Goal: Use online tool/utility: Utilize a website feature to perform a specific function

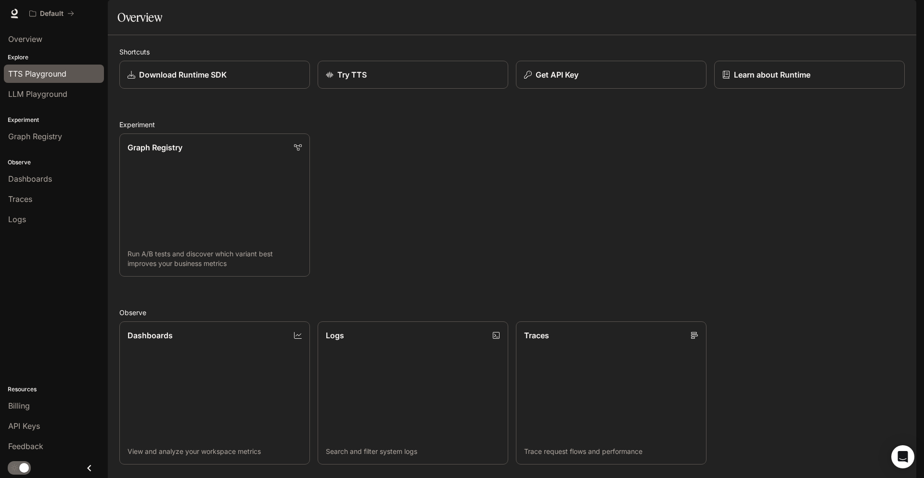
click at [48, 77] on span "TTS Playground" at bounding box center [37, 74] width 58 height 12
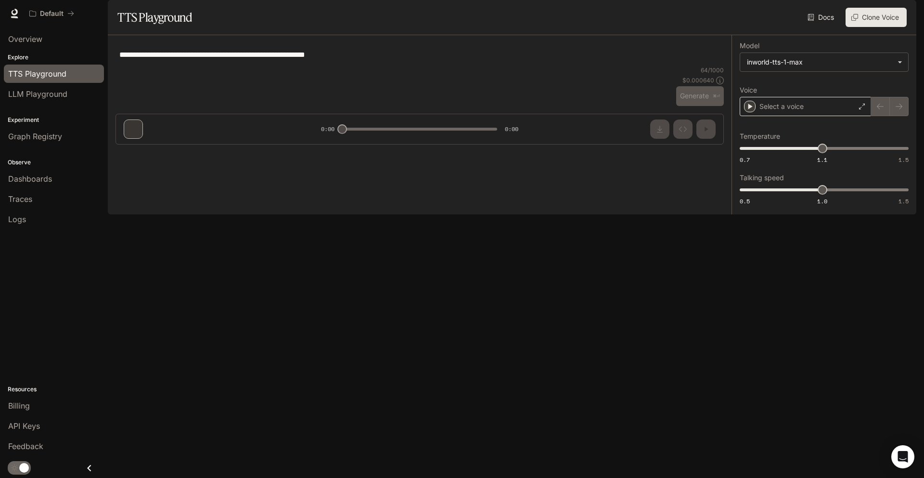
click at [775, 111] on p "Select a voice" at bounding box center [782, 107] width 44 height 10
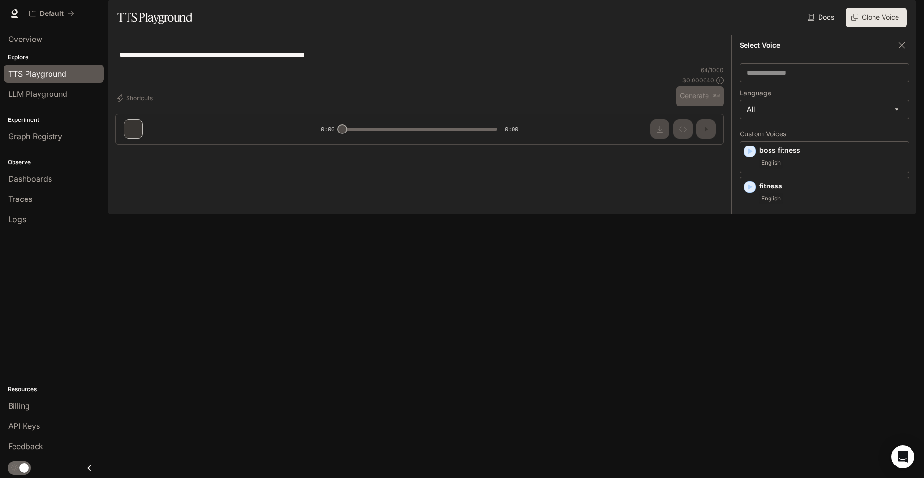
type input "**********"
type input "****"
type input "*****"
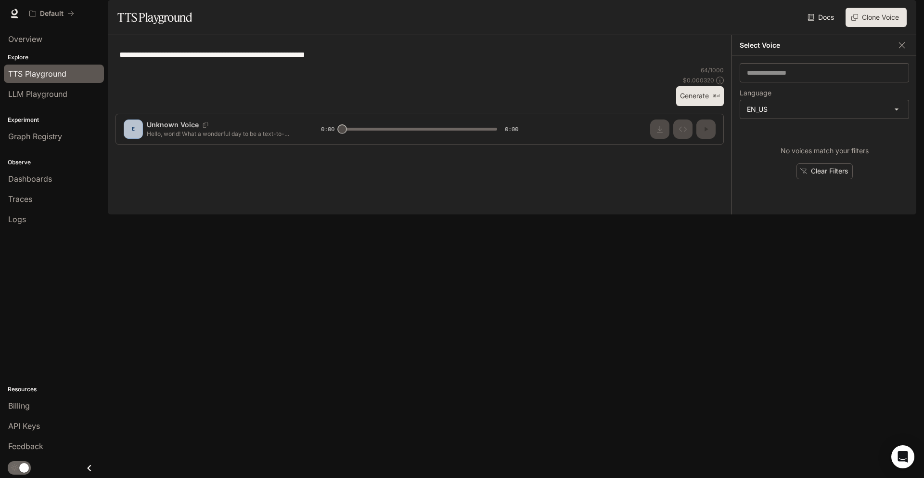
click at [775, 130] on body "**********" at bounding box center [462, 239] width 924 height 478
click at [775, 130] on div at bounding box center [462, 239] width 924 height 478
click at [749, 154] on icon "button" at bounding box center [751, 151] width 4 height 6
click at [749, 208] on div "fitness English" at bounding box center [824, 193] width 169 height 32
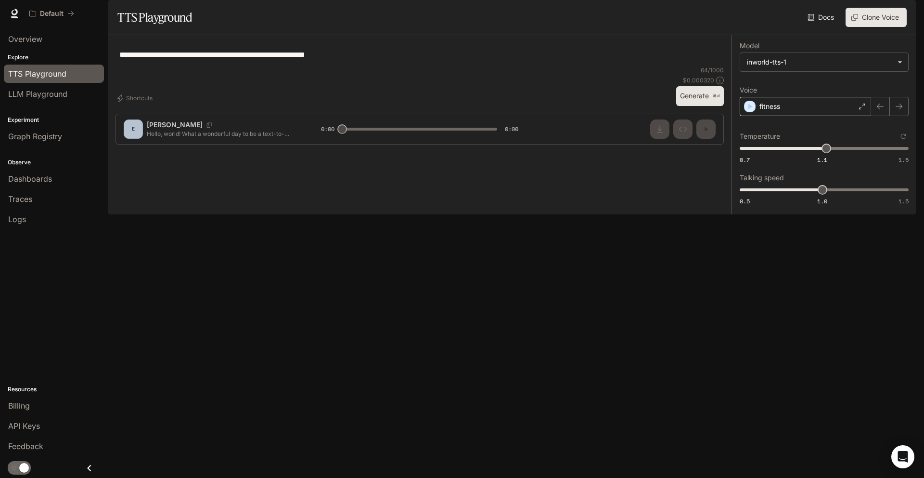
click at [775, 111] on p "fitness" at bounding box center [770, 107] width 21 height 10
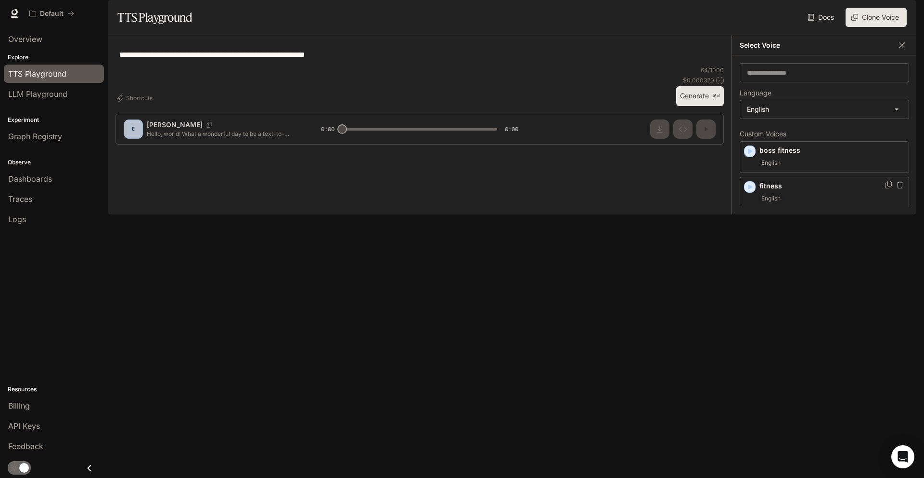
click at [750, 190] on icon "button" at bounding box center [751, 187] width 4 height 6
click at [748, 156] on icon "button" at bounding box center [750, 151] width 10 height 10
click at [749, 225] on icon "button" at bounding box center [751, 223] width 4 height 6
click at [749, 227] on icon "button" at bounding box center [751, 224] width 4 height 6
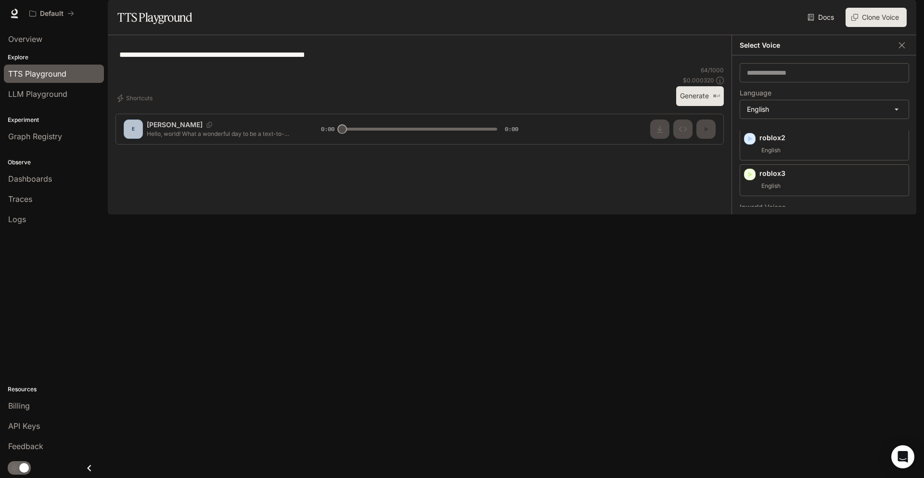
click at [750, 282] on icon "button" at bounding box center [750, 277] width 10 height 10
click at [750, 261] on icon "button" at bounding box center [751, 259] width 4 height 6
click at [750, 285] on div "[PERSON_NAME] and elegant [DEMOGRAPHIC_DATA] voice English" at bounding box center [824, 266] width 169 height 40
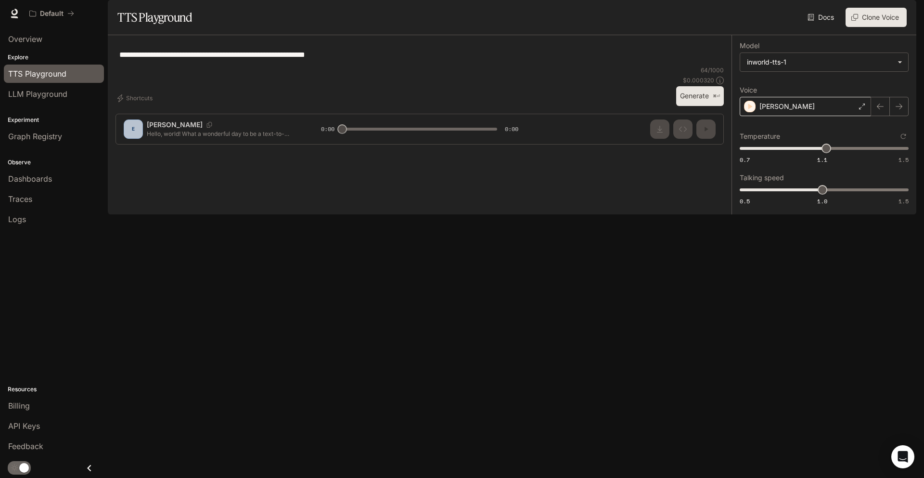
click at [784, 111] on p "[PERSON_NAME]" at bounding box center [787, 107] width 55 height 10
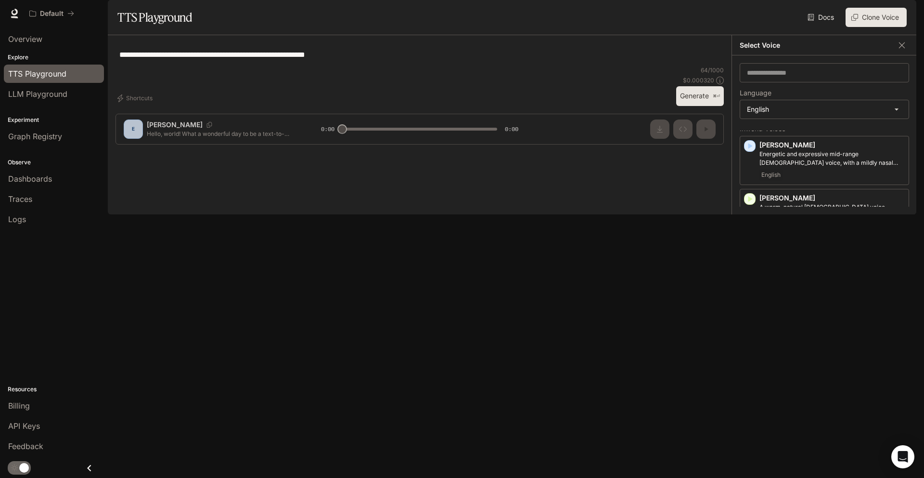
scroll to position [236, 0]
click at [748, 298] on icon "button" at bounding box center [750, 293] width 10 height 10
click at [749, 240] on icon "button" at bounding box center [751, 237] width 4 height 6
click at [749, 142] on icon "button" at bounding box center [751, 140] width 4 height 6
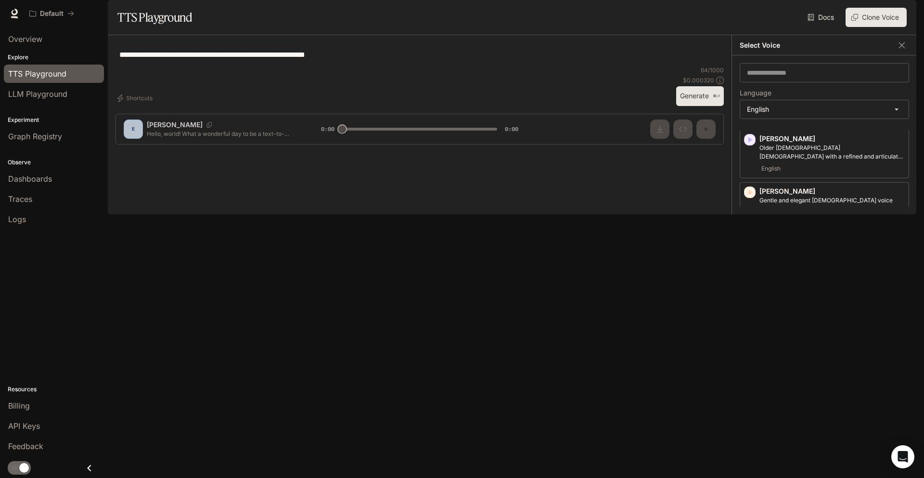
click at [750, 240] on icon "button" at bounding box center [751, 237] width 4 height 6
click at [749, 292] on icon "button" at bounding box center [751, 289] width 4 height 6
click at [747, 347] on icon "button" at bounding box center [750, 342] width 10 height 10
click at [750, 349] on icon "button" at bounding box center [751, 346] width 4 height 6
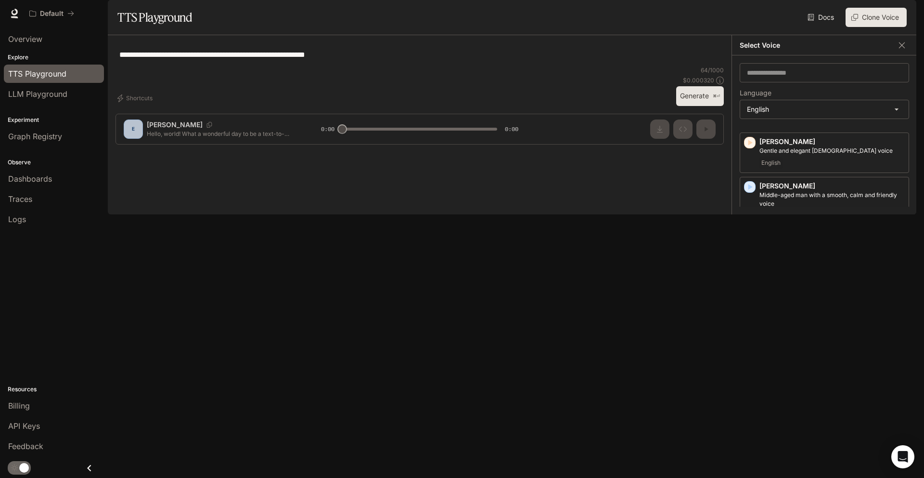
click at [749, 401] on icon "button" at bounding box center [751, 399] width 4 height 6
click at [800, 411] on p "Energetic, expressive man with a rapid-fire delivery" at bounding box center [832, 406] width 145 height 9
click at [685, 106] on button "Generate ⌘⏎" at bounding box center [700, 96] width 48 height 20
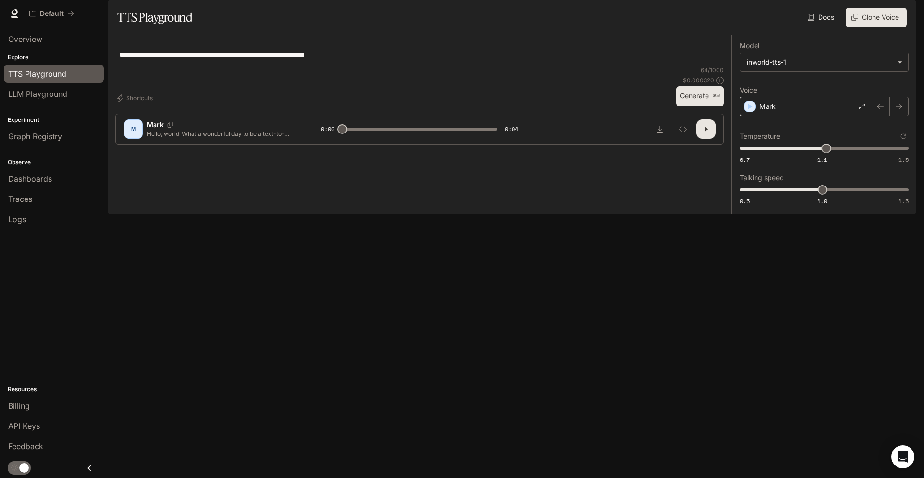
click at [773, 111] on p "Mark" at bounding box center [768, 107] width 16 height 10
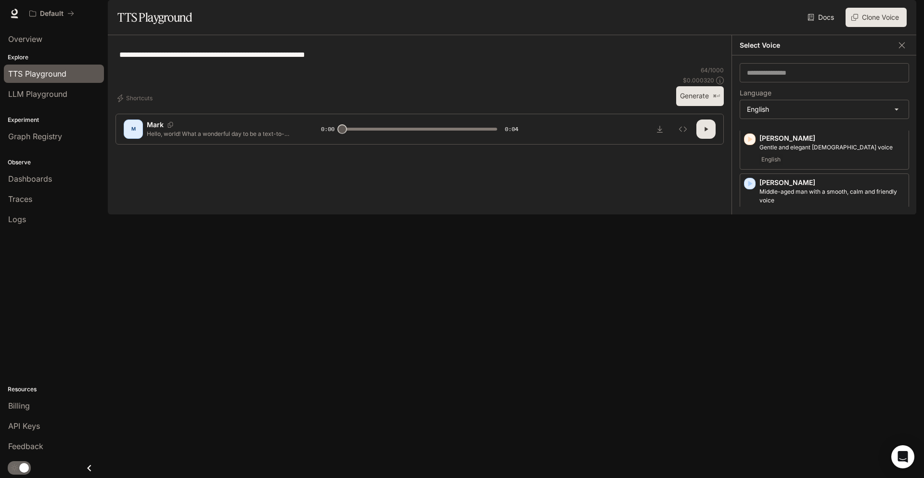
scroll to position [401, 0]
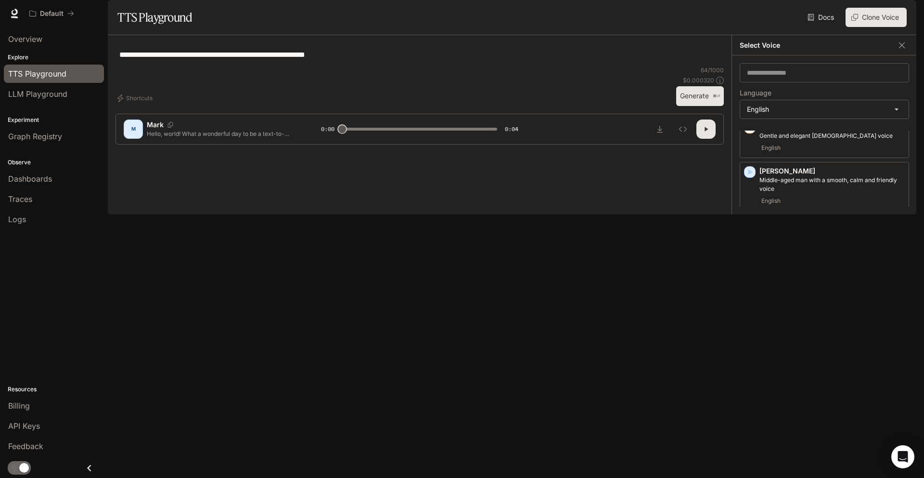
click at [751, 283] on icon "button" at bounding box center [750, 278] width 10 height 10
click at [805, 312] on div "English" at bounding box center [832, 307] width 145 height 12
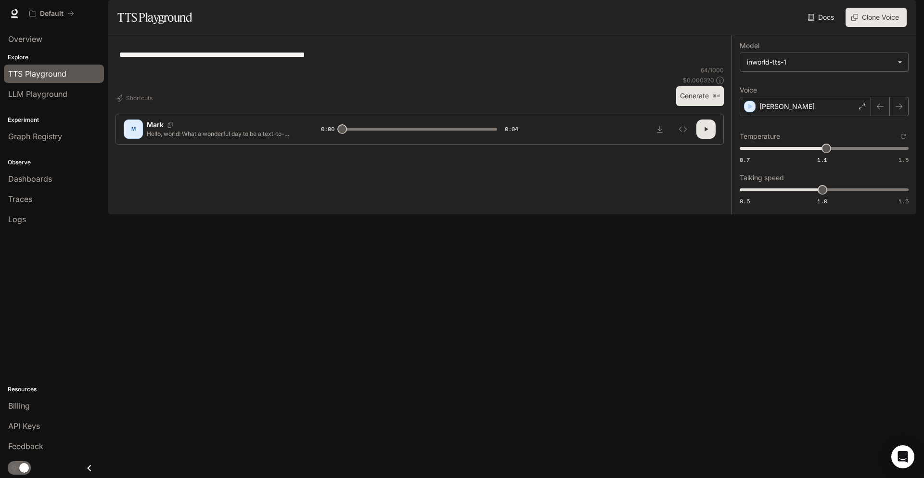
click at [707, 106] on button "Generate ⌘⏎" at bounding box center [700, 96] width 48 height 20
click at [795, 116] on div "[PERSON_NAME]" at bounding box center [805, 106] width 131 height 19
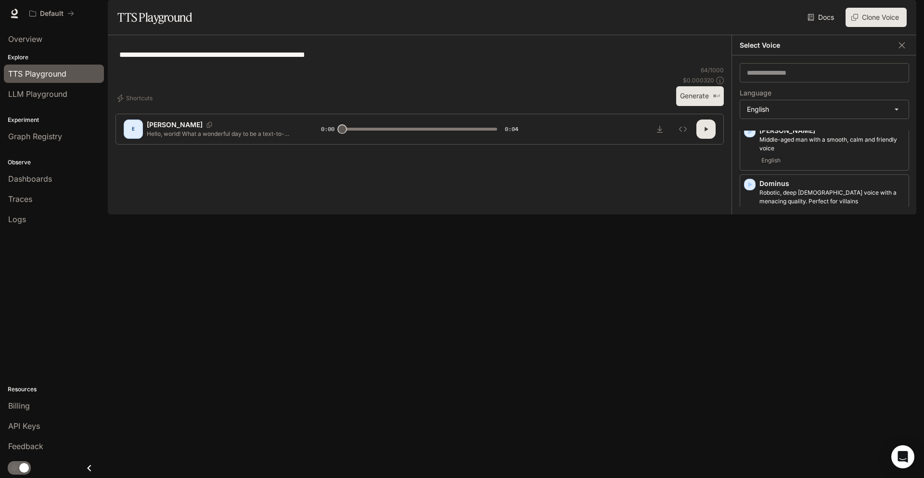
scroll to position [459, 0]
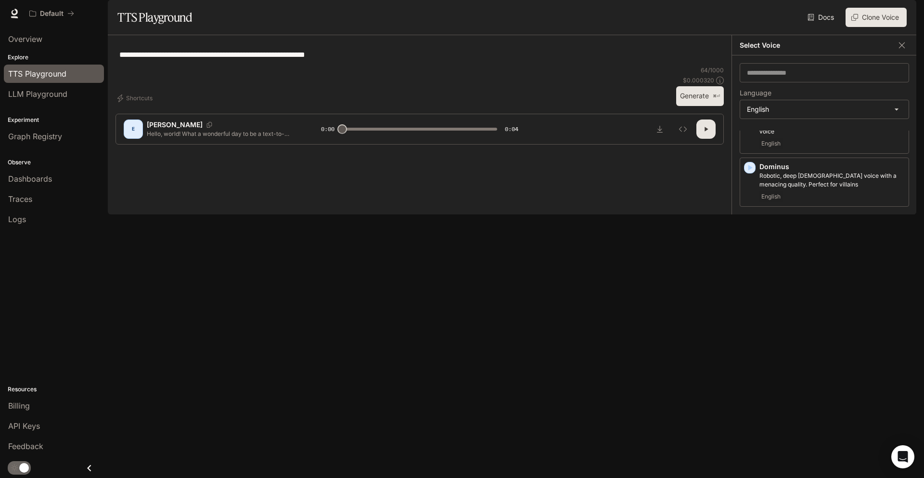
click at [753, 278] on icon "button" at bounding box center [750, 274] width 10 height 10
click at [752, 283] on icon "button" at bounding box center [750, 278] width 10 height 10
click at [750, 336] on div "button" at bounding box center [750, 330] width 11 height 11
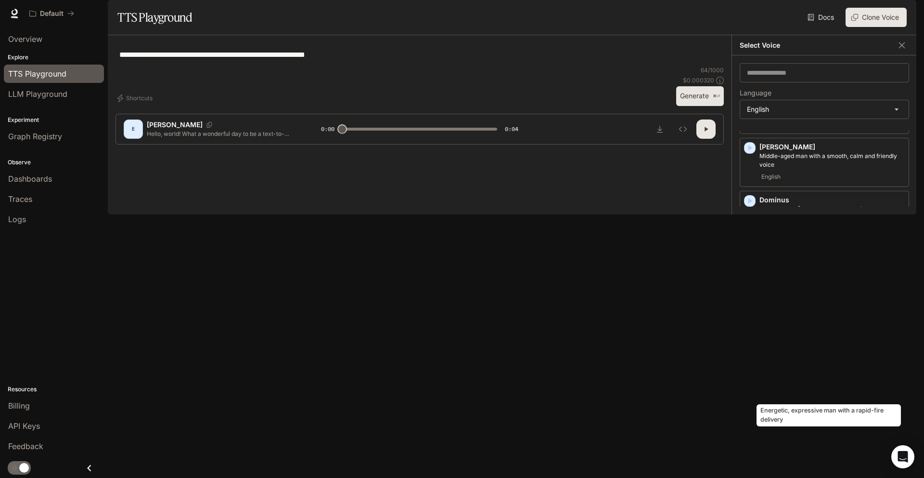
scroll to position [413, 0]
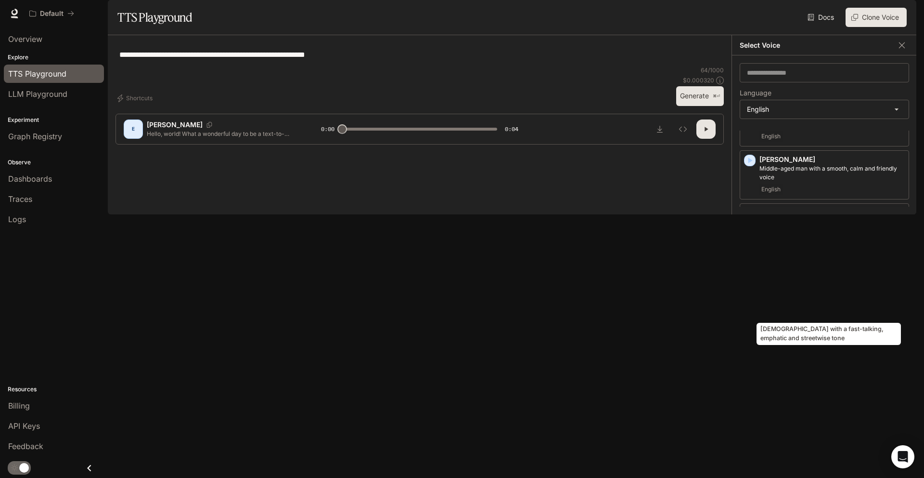
click at [785, 287] on p "[DEMOGRAPHIC_DATA] with a fast-talking, emphatic and streetwise tone" at bounding box center [832, 278] width 145 height 17
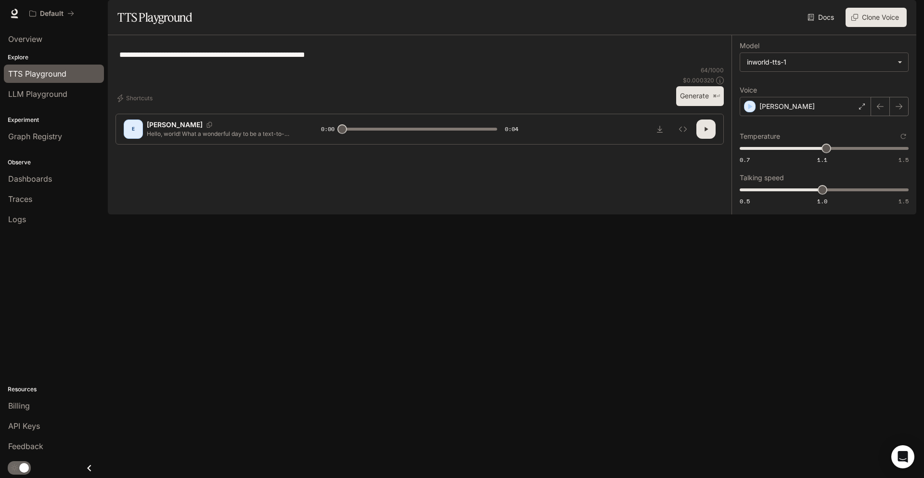
click at [693, 106] on button "Generate ⌘⏎" at bounding box center [700, 96] width 48 height 20
click at [792, 116] on div "[PERSON_NAME]" at bounding box center [805, 106] width 131 height 19
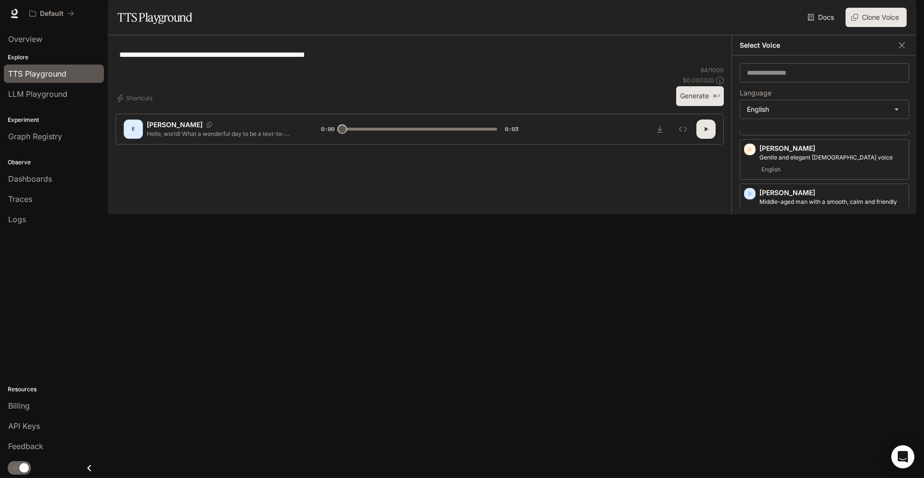
scroll to position [361, 0]
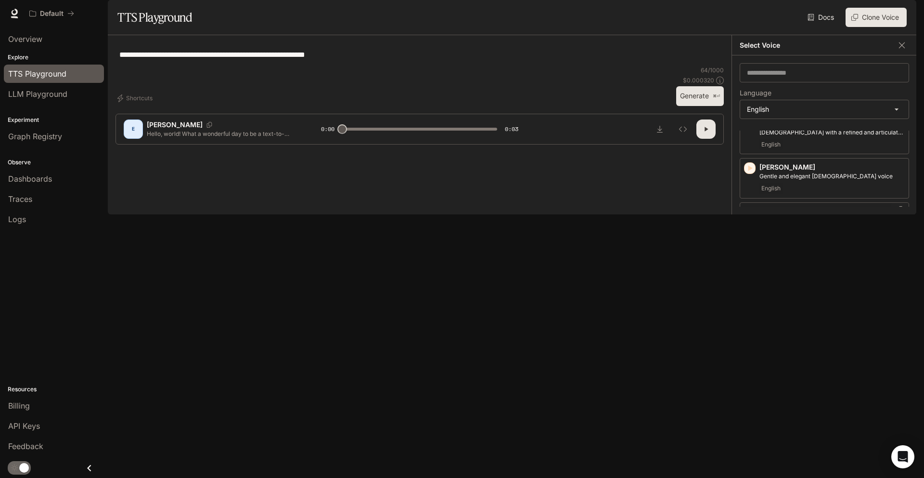
click at [755, 218] on div "button" at bounding box center [750, 213] width 12 height 12
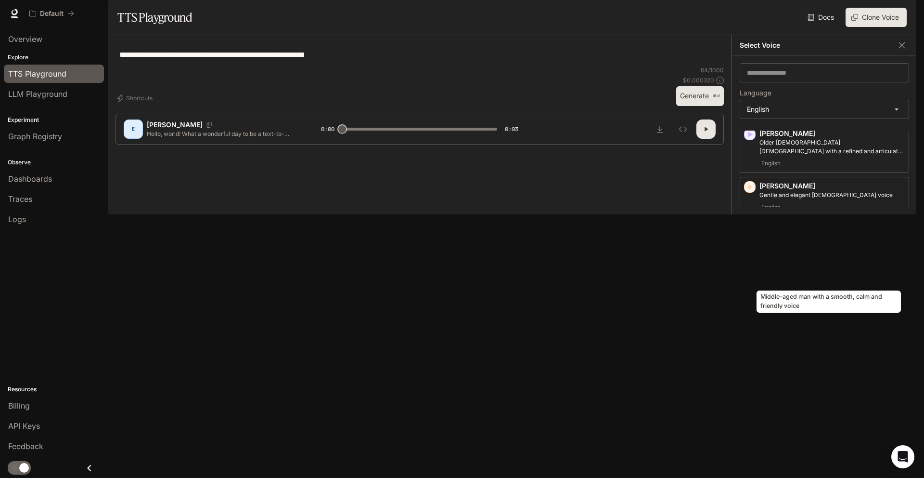
scroll to position [332, 0]
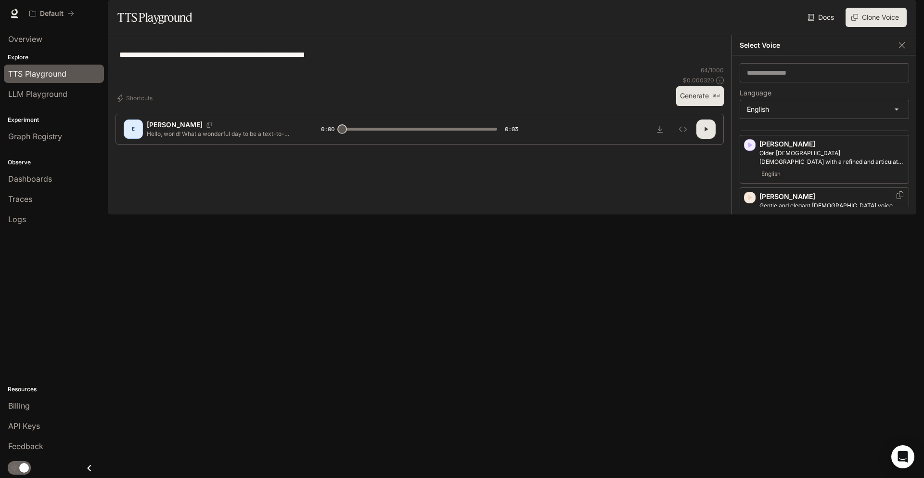
click at [751, 201] on icon "button" at bounding box center [751, 198] width 4 height 6
click at [750, 150] on icon "button" at bounding box center [750, 145] width 10 height 10
click at [748, 162] on icon "button" at bounding box center [750, 157] width 10 height 10
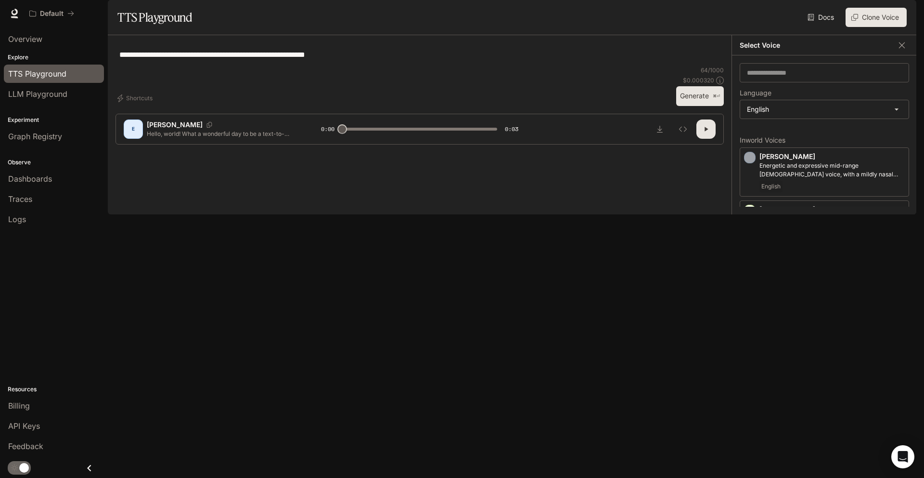
scroll to position [201, 0]
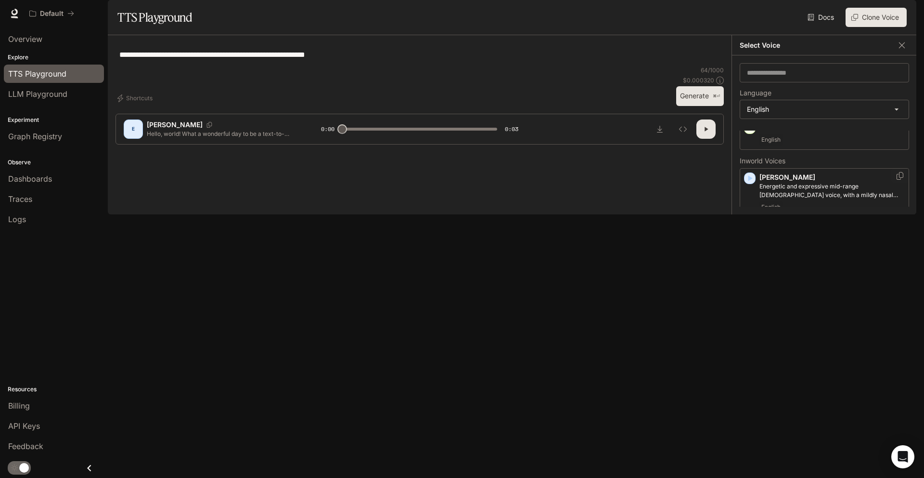
click at [749, 181] on icon "button" at bounding box center [751, 178] width 4 height 6
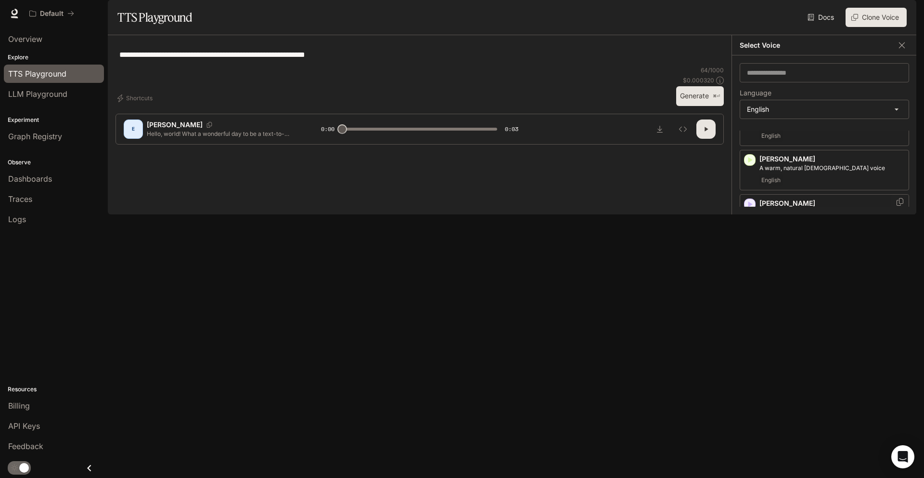
scroll to position [273, 0]
click at [792, 321] on p "Middle-aged man with a smooth, calm and friendly voice" at bounding box center [832, 312] width 145 height 17
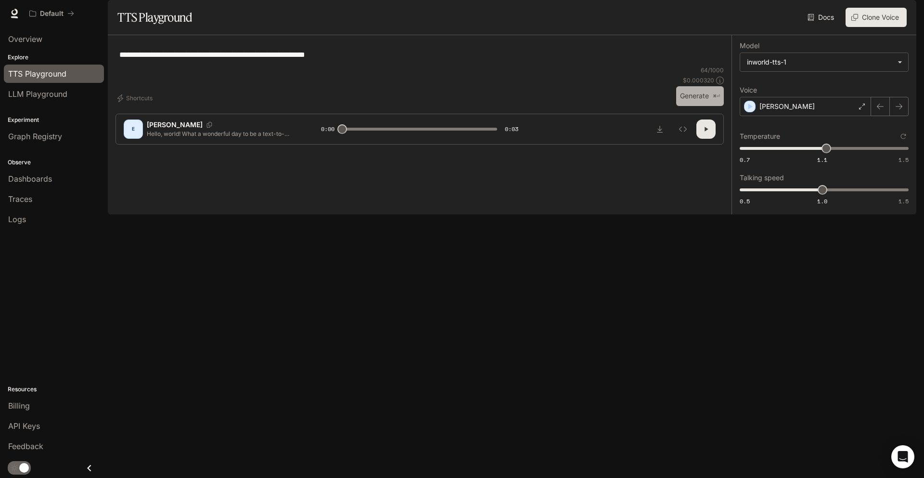
click at [709, 106] on button "Generate ⌘⏎" at bounding box center [700, 96] width 48 height 20
click at [823, 116] on div "[PERSON_NAME]" at bounding box center [805, 106] width 131 height 19
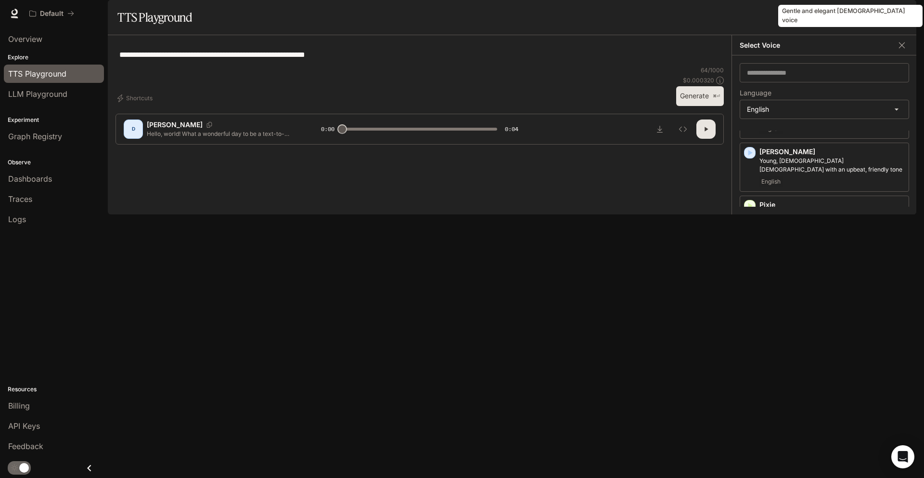
scroll to position [686, 0]
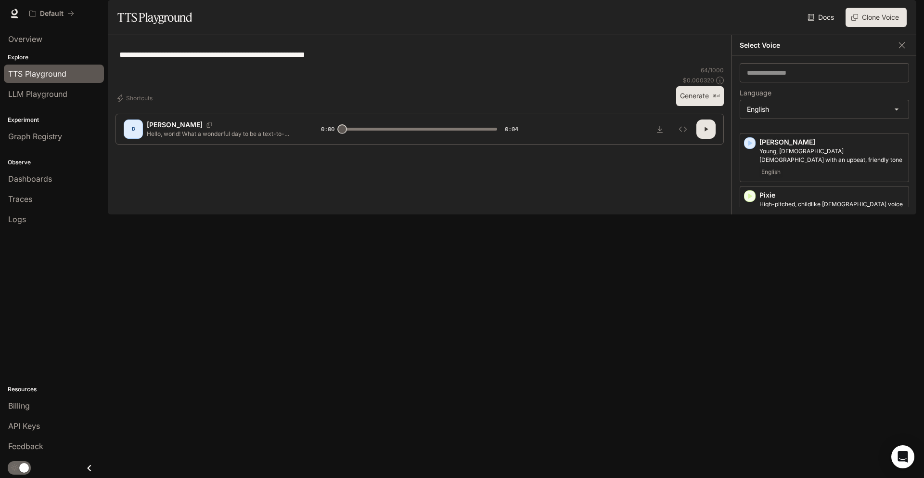
click at [748, 254] on icon "button" at bounding box center [750, 249] width 10 height 10
click at [748, 307] on icon "button" at bounding box center [750, 302] width 10 height 10
click at [751, 201] on icon "button" at bounding box center [750, 196] width 10 height 10
click at [751, 358] on icon "button" at bounding box center [751, 355] width 4 height 6
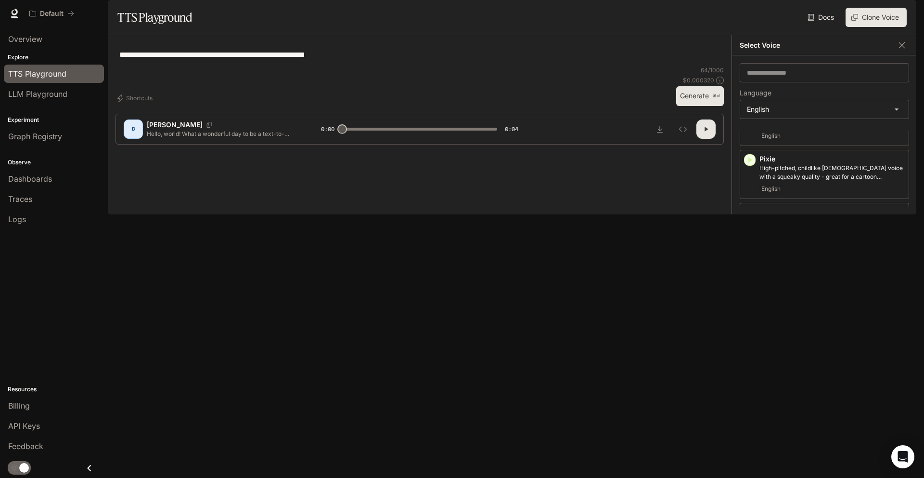
click at [750, 375] on icon "button" at bounding box center [751, 372] width 4 height 6
click at [787, 404] on div "English" at bounding box center [832, 401] width 145 height 12
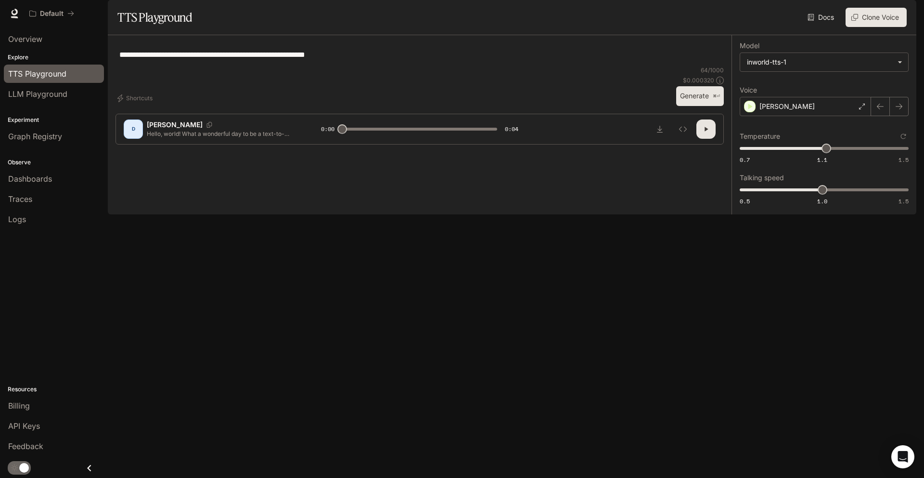
click at [687, 106] on button "Generate ⌘⏎" at bounding box center [700, 96] width 48 height 20
click at [807, 97] on label "Voice" at bounding box center [824, 92] width 169 height 10
click at [804, 116] on div "[PERSON_NAME]" at bounding box center [805, 106] width 131 height 19
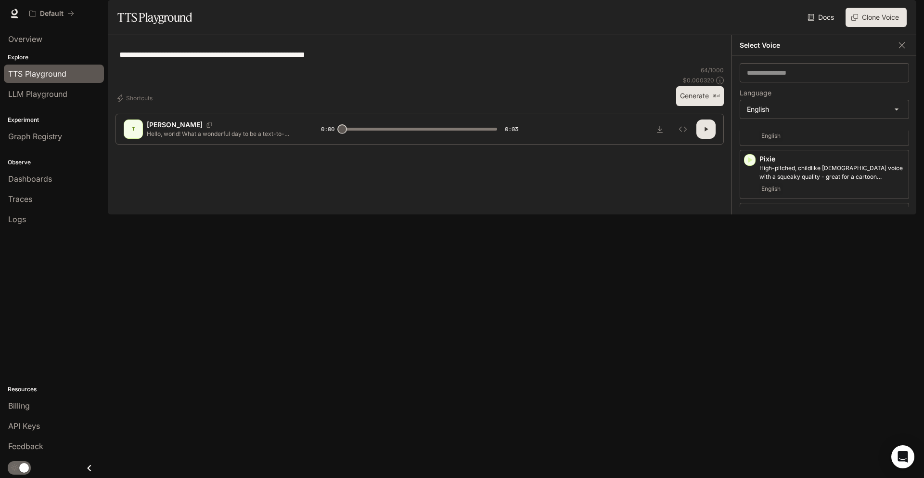
click at [750, 425] on icon "button" at bounding box center [751, 425] width 4 height 6
click at [750, 322] on icon "button" at bounding box center [751, 319] width 4 height 6
click at [709, 106] on button "Generate ⌘⏎" at bounding box center [700, 96] width 48 height 20
click at [777, 340] on p "Gravelly [DEMOGRAPHIC_DATA] voice, with a time-worn quality" at bounding box center [832, 331] width 145 height 17
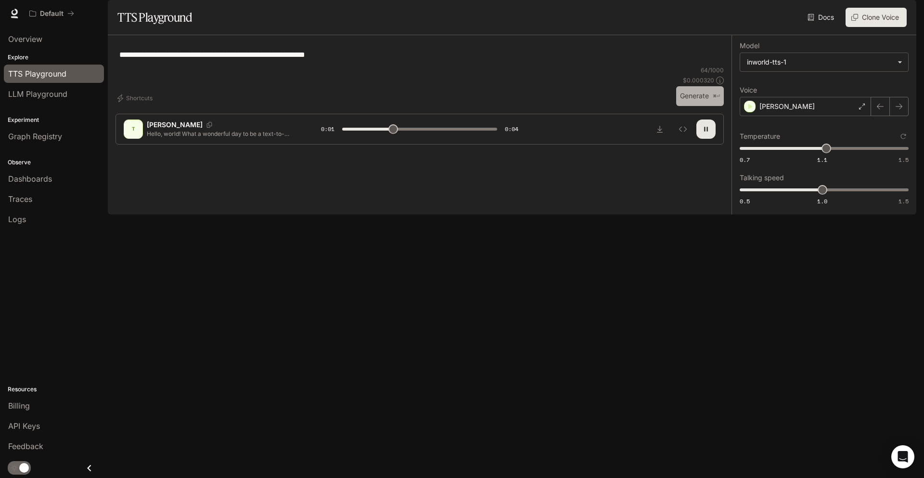
click at [706, 106] on button "Generate ⌘⏎" at bounding box center [700, 96] width 48 height 20
click at [793, 116] on div "[PERSON_NAME]" at bounding box center [805, 106] width 131 height 19
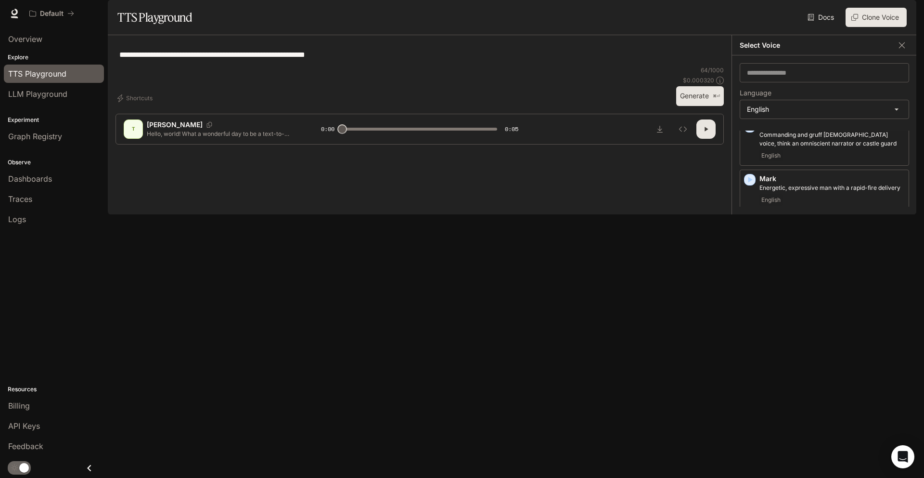
scroll to position [658, 0]
click at [751, 176] on icon "button" at bounding box center [750, 172] width 10 height 10
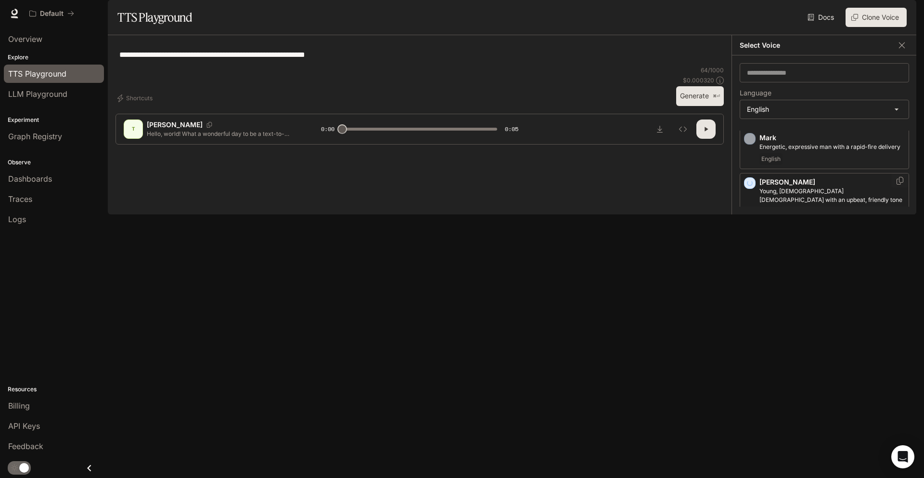
scroll to position [633, 0]
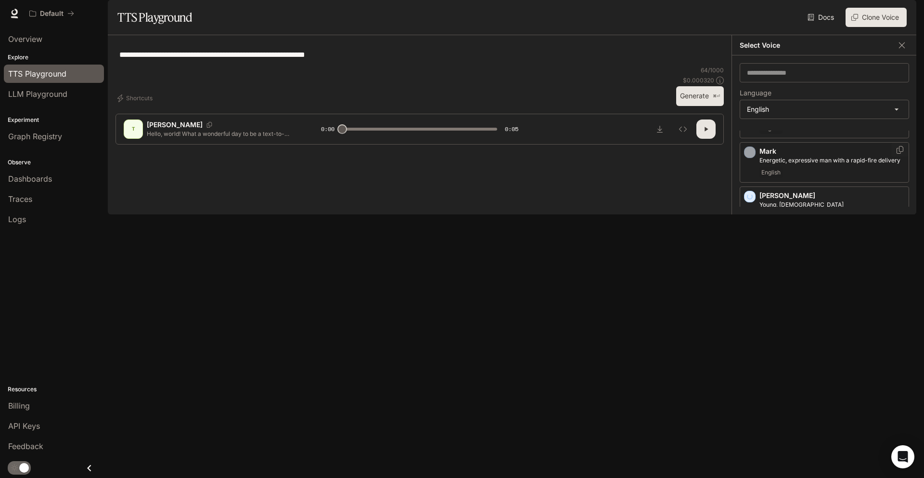
click at [748, 182] on div "Mark Energetic, expressive man with a rapid-fire delivery English" at bounding box center [824, 162] width 169 height 40
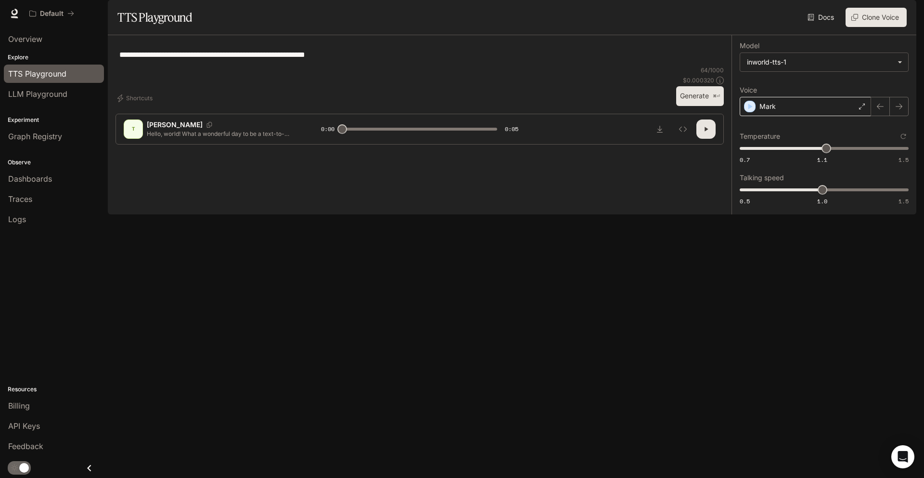
click at [790, 116] on div "Mark" at bounding box center [805, 106] width 131 height 19
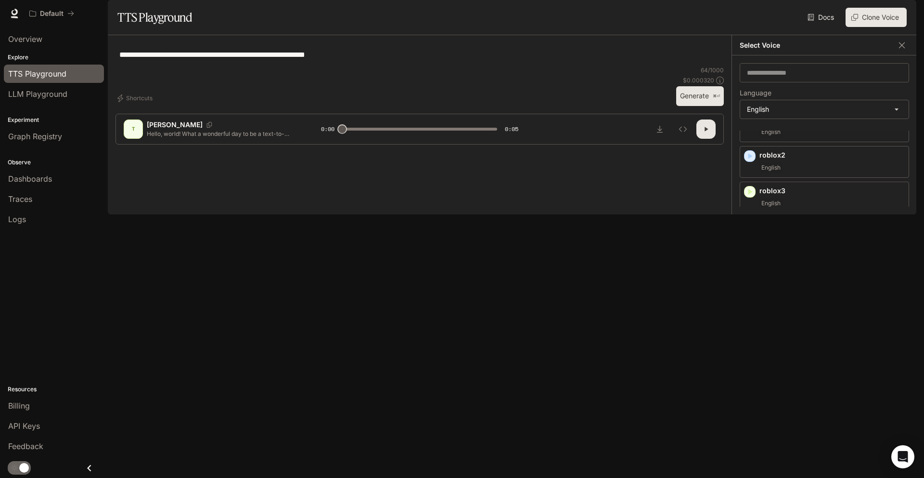
scroll to position [586, 0]
click at [752, 204] on icon "button" at bounding box center [750, 199] width 10 height 10
click at [751, 204] on icon "button" at bounding box center [750, 199] width 10 height 10
click at [750, 177] on icon "button" at bounding box center [750, 172] width 10 height 10
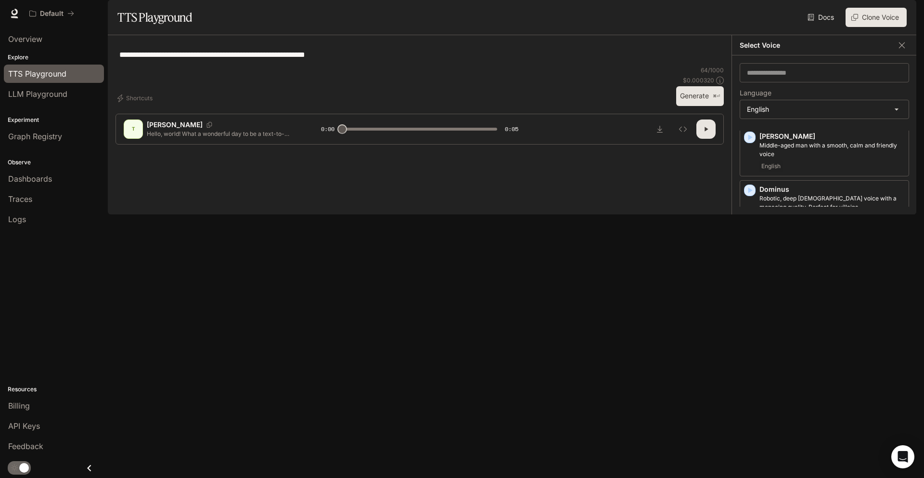
scroll to position [408, 0]
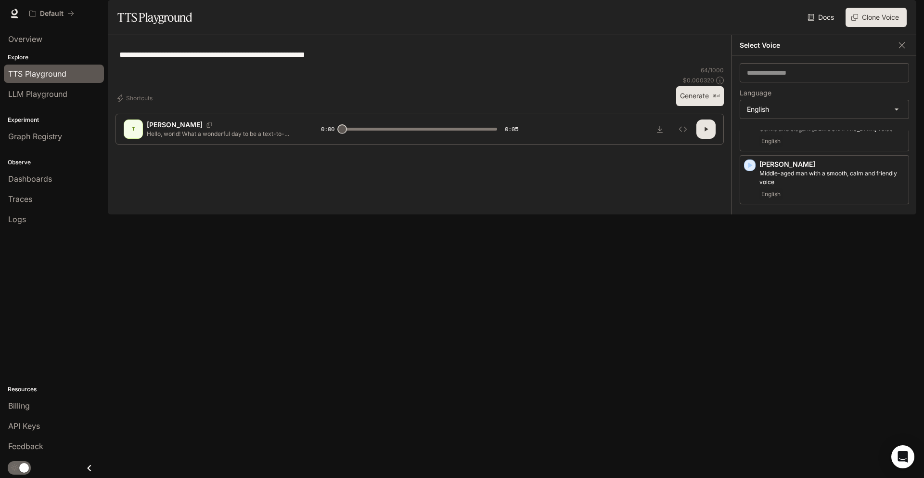
click at [748, 276] on icon "button" at bounding box center [750, 271] width 10 height 10
click at [769, 275] on p "[PERSON_NAME]" at bounding box center [832, 270] width 145 height 10
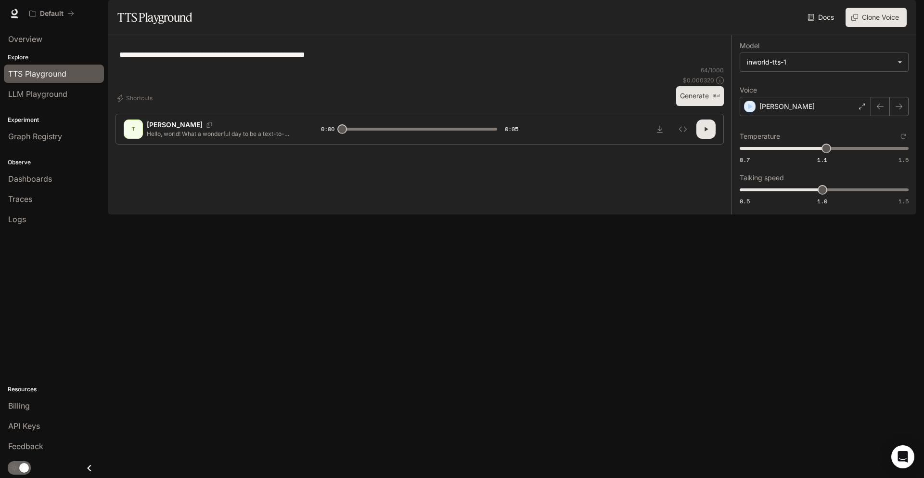
click at [699, 106] on button "Generate ⌘⏎" at bounding box center [700, 96] width 48 height 20
click at [796, 116] on div "[PERSON_NAME]" at bounding box center [805, 106] width 131 height 19
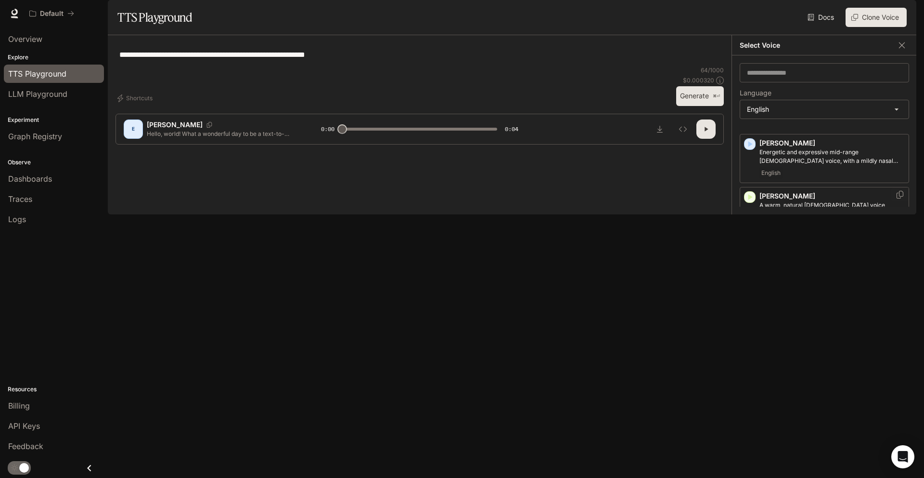
scroll to position [249, 0]
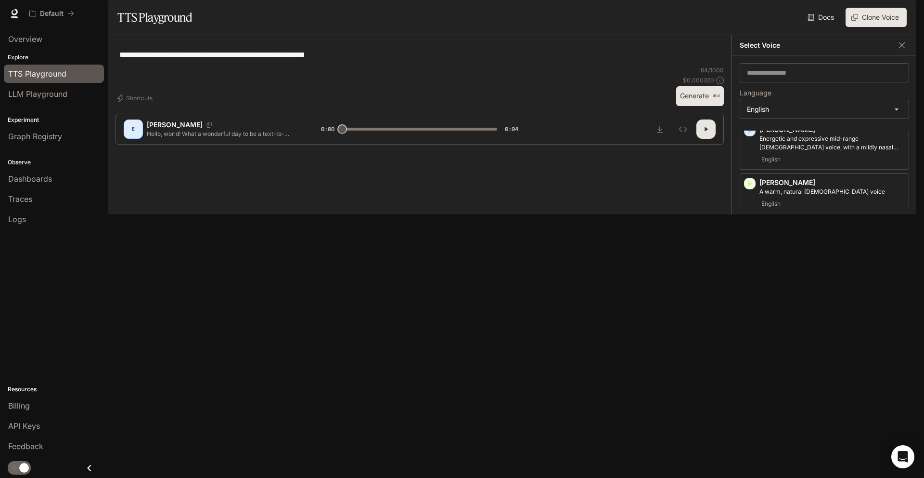
click at [750, 233] on icon "button" at bounding box center [750, 228] width 10 height 10
click at [749, 284] on icon "button" at bounding box center [751, 281] width 4 height 6
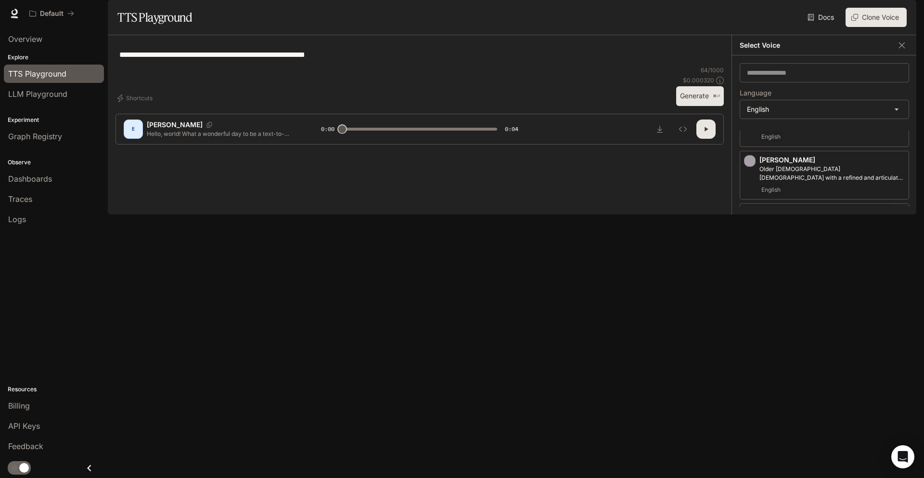
scroll to position [319, 0]
click at [746, 285] on div "[PERSON_NAME] Middle-aged man with a smooth, calm and friendly voice English" at bounding box center [824, 269] width 169 height 49
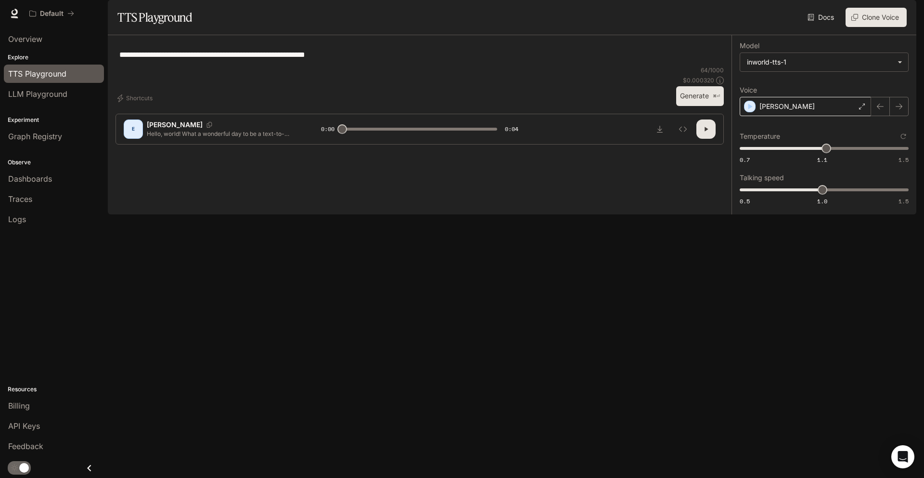
click at [763, 111] on p "[PERSON_NAME]" at bounding box center [787, 107] width 55 height 10
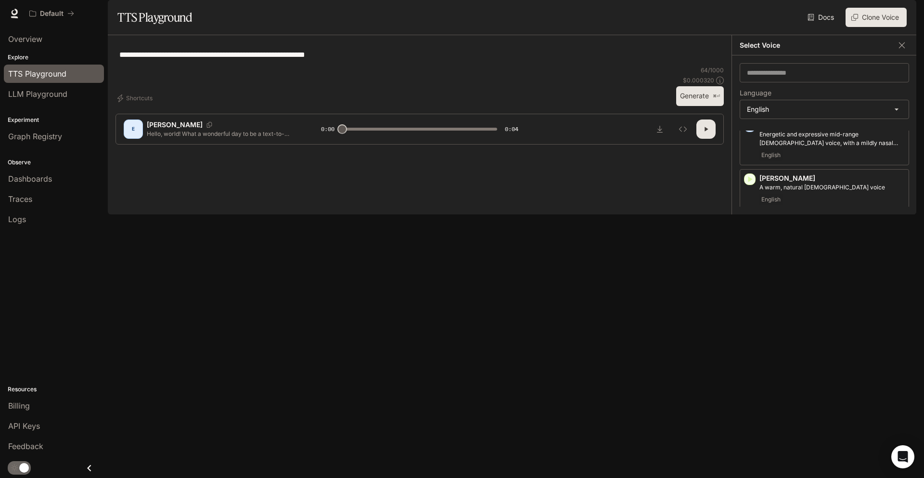
scroll to position [340, 0]
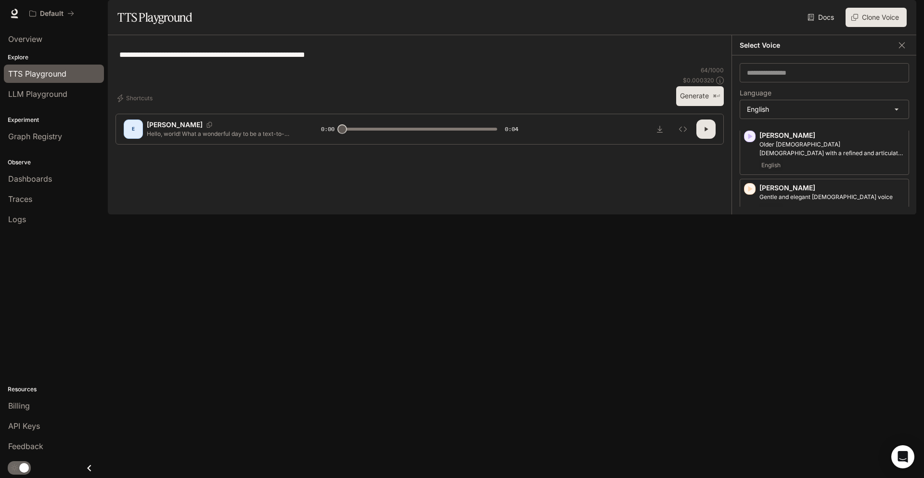
click at [752, 239] on div "button" at bounding box center [750, 233] width 12 height 12
click at [789, 254] on p "Middle-aged man with a smooth, calm and friendly voice" at bounding box center [832, 245] width 145 height 17
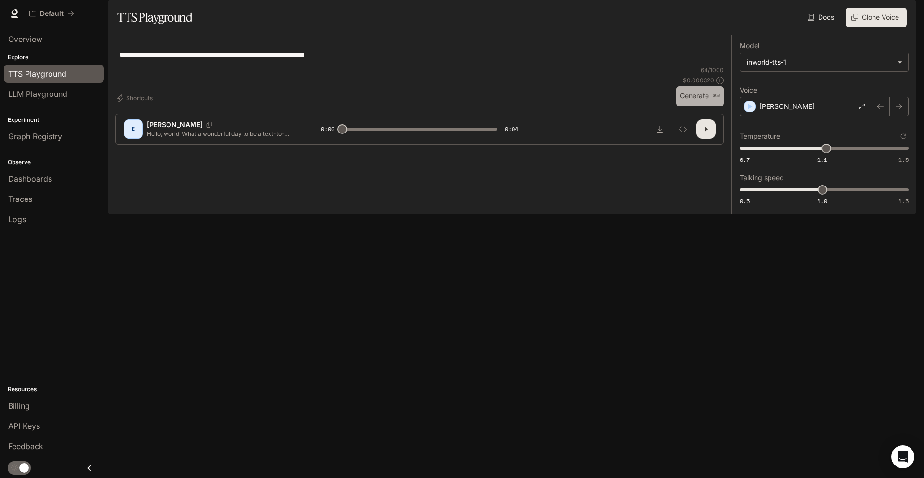
click at [694, 106] on button "Generate ⌘⏎" at bounding box center [700, 96] width 48 height 20
type input "*"
type input "***"
drag, startPoint x: 823, startPoint y: 220, endPoint x: 812, endPoint y: 221, distance: 11.1
click at [811, 194] on span "0.9" at bounding box center [806, 190] width 10 height 10
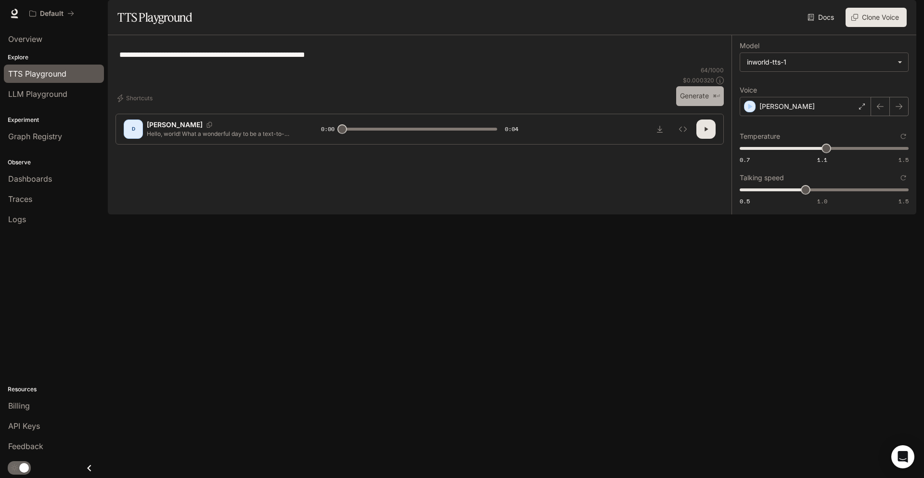
click at [717, 99] on p "⌘⏎" at bounding box center [716, 96] width 7 height 6
type input "*"
type input "***"
click at [822, 153] on span "1.1" at bounding box center [823, 148] width 10 height 10
click at [700, 106] on button "Generate ⌘⏎" at bounding box center [700, 96] width 48 height 20
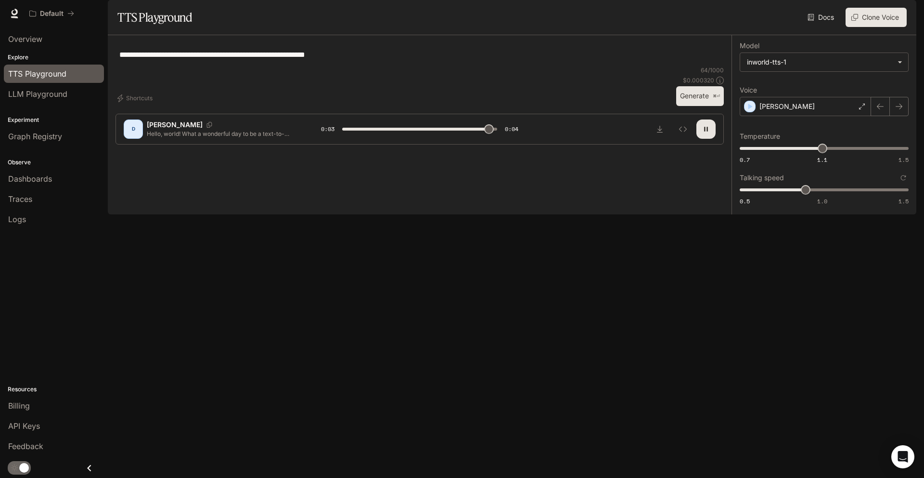
type input "*"
drag, startPoint x: 802, startPoint y: 216, endPoint x: 816, endPoint y: 217, distance: 13.5
click at [818, 194] on span "1" at bounding box center [823, 190] width 10 height 10
click at [701, 106] on button "Generate ⌘⏎" at bounding box center [700, 96] width 48 height 20
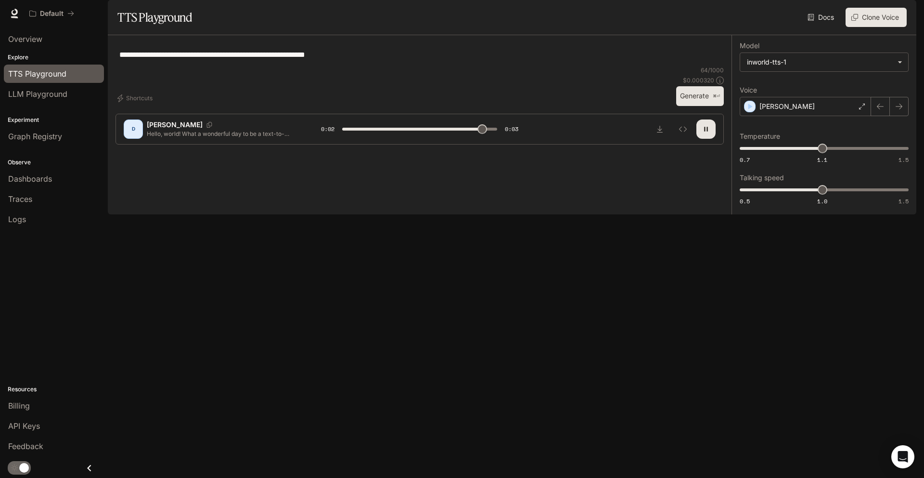
type input "*"
type input "***"
drag, startPoint x: 824, startPoint y: 213, endPoint x: 812, endPoint y: 214, distance: 11.6
click at [811, 194] on span "0.9" at bounding box center [806, 190] width 10 height 10
type input "****"
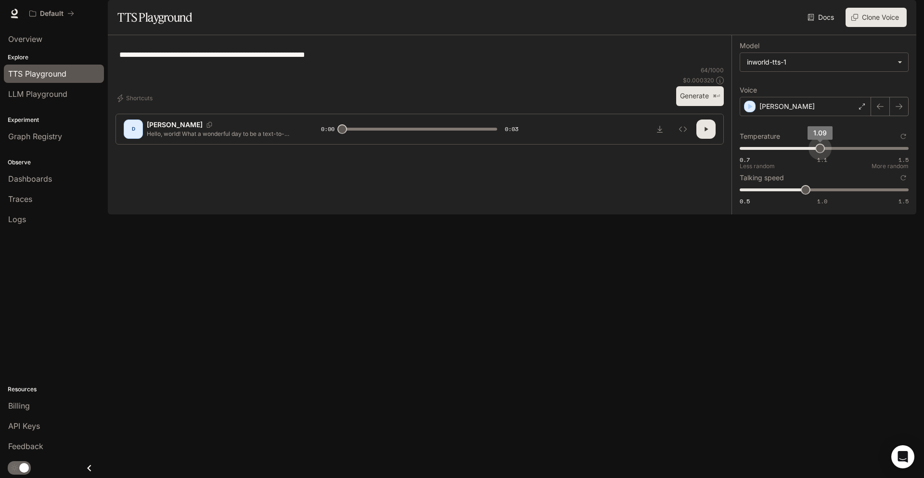
drag, startPoint x: 825, startPoint y: 179, endPoint x: 820, endPoint y: 180, distance: 5.4
click at [820, 153] on span "1.09" at bounding box center [820, 148] width 10 height 10
click at [695, 106] on button "Generate ⌘⏎" at bounding box center [700, 96] width 48 height 20
type input "***"
type input "****"
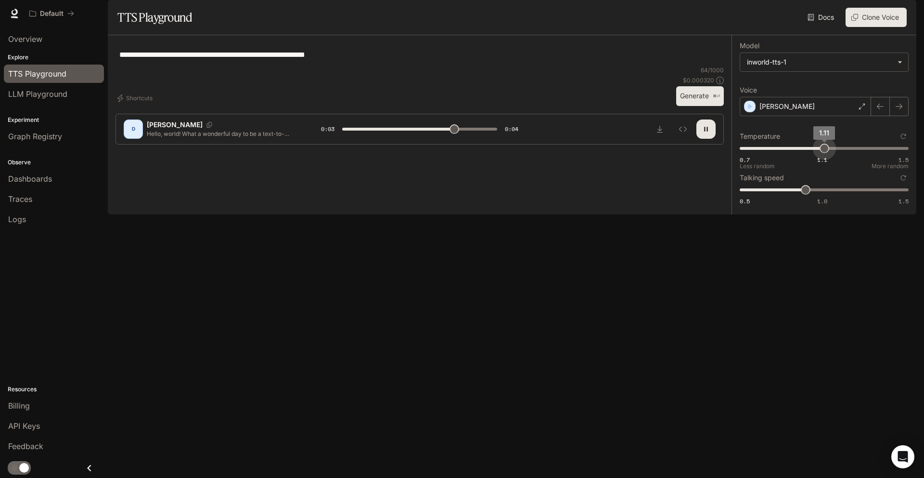
type input "***"
type input "****"
click at [826, 153] on span "1.12" at bounding box center [827, 148] width 10 height 10
click at [698, 106] on button "Generate ⌘⏎" at bounding box center [700, 96] width 48 height 20
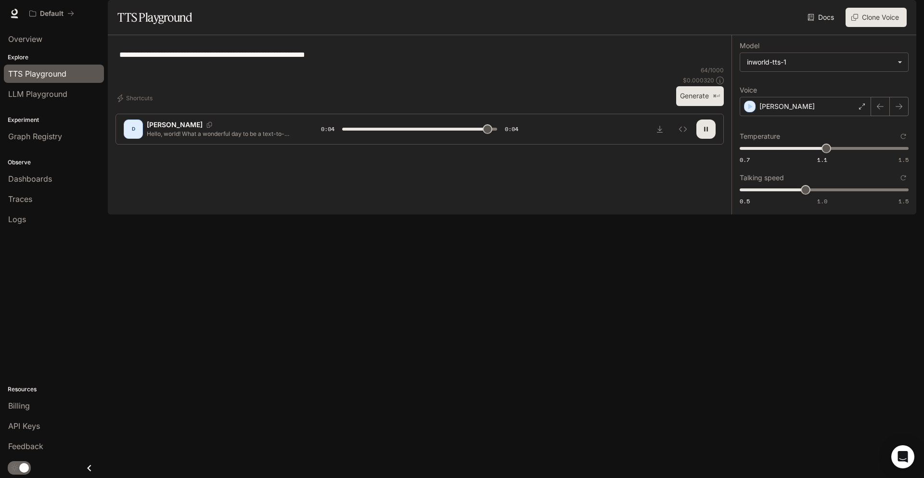
type input "*"
type input "****"
click at [824, 153] on span "1.11" at bounding box center [825, 148] width 10 height 10
click at [691, 106] on button "Generate ⌘⏎" at bounding box center [700, 96] width 48 height 20
type input "*"
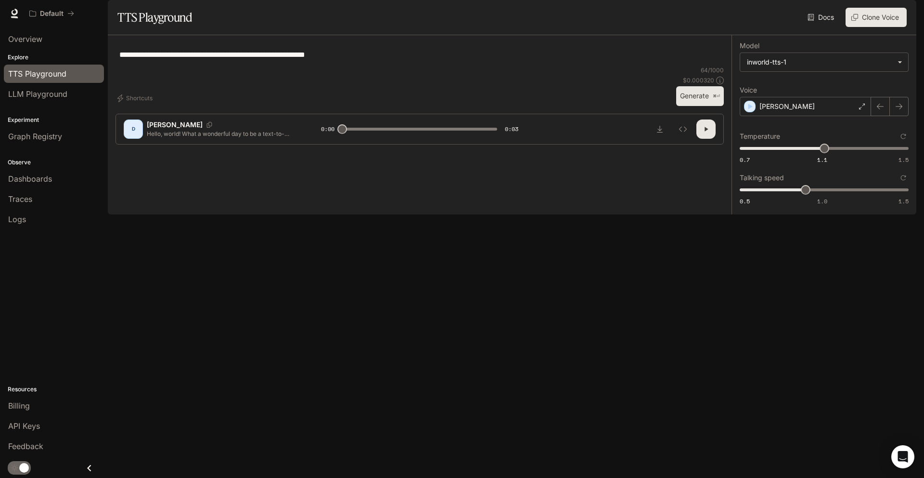
click at [585, 66] on div "**********" at bounding box center [420, 54] width 608 height 23
click at [453, 66] on div "**********" at bounding box center [419, 54] width 601 height 23
click at [448, 60] on textarea "**********" at bounding box center [419, 54] width 601 height 11
paste textarea "**********"
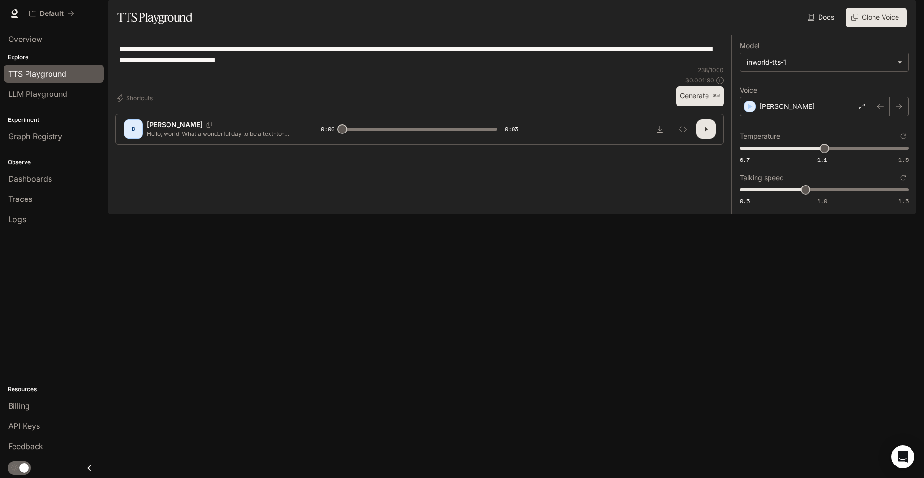
type textarea "**********"
click at [695, 106] on button "Generate ⌘⏎" at bounding box center [700, 96] width 48 height 20
type input "*"
type input "***"
drag, startPoint x: 827, startPoint y: 178, endPoint x: 823, endPoint y: 178, distance: 4.8
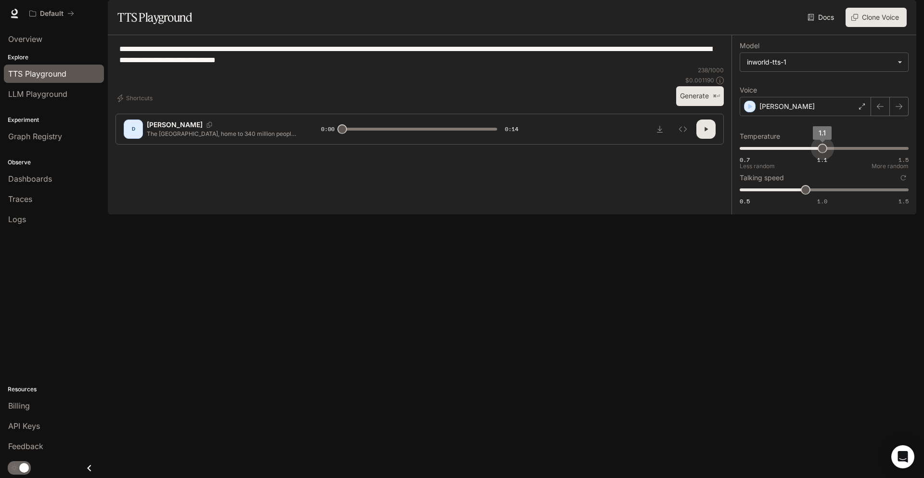
click at [823, 153] on span "1.1" at bounding box center [823, 148] width 10 height 10
click at [684, 106] on button "Generate ⌘⏎" at bounding box center [700, 96] width 48 height 20
click at [711, 139] on button "button" at bounding box center [706, 128] width 19 height 19
type input "*"
click at [52, 420] on div "API Keys" at bounding box center [53, 426] width 91 height 12
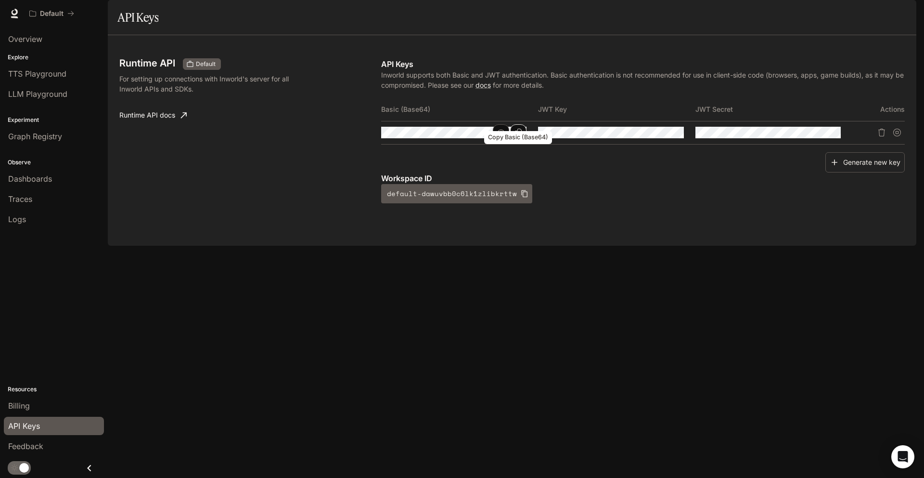
click at [516, 136] on icon "Copy Basic (Base64)" at bounding box center [519, 133] width 8 height 8
